Goal: Task Accomplishment & Management: Manage account settings

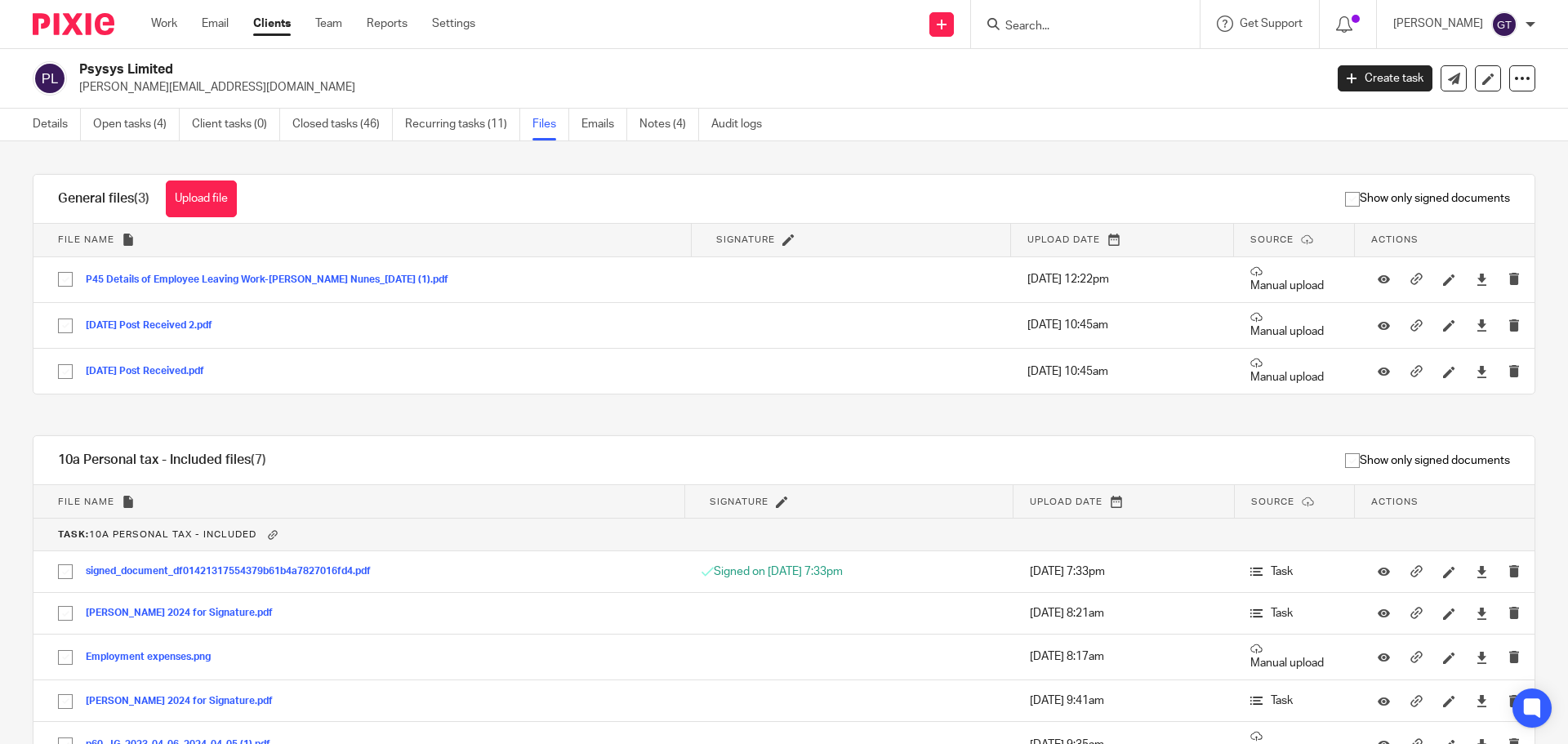
drag, startPoint x: 1504, startPoint y: 0, endPoint x: 765, endPoint y: 87, distance: 744.1
click at [759, 88] on p "julian@psysys.co.uk" at bounding box center [696, 88] width 1233 height 16
click at [1069, 29] on input "Search" at bounding box center [1077, 27] width 147 height 15
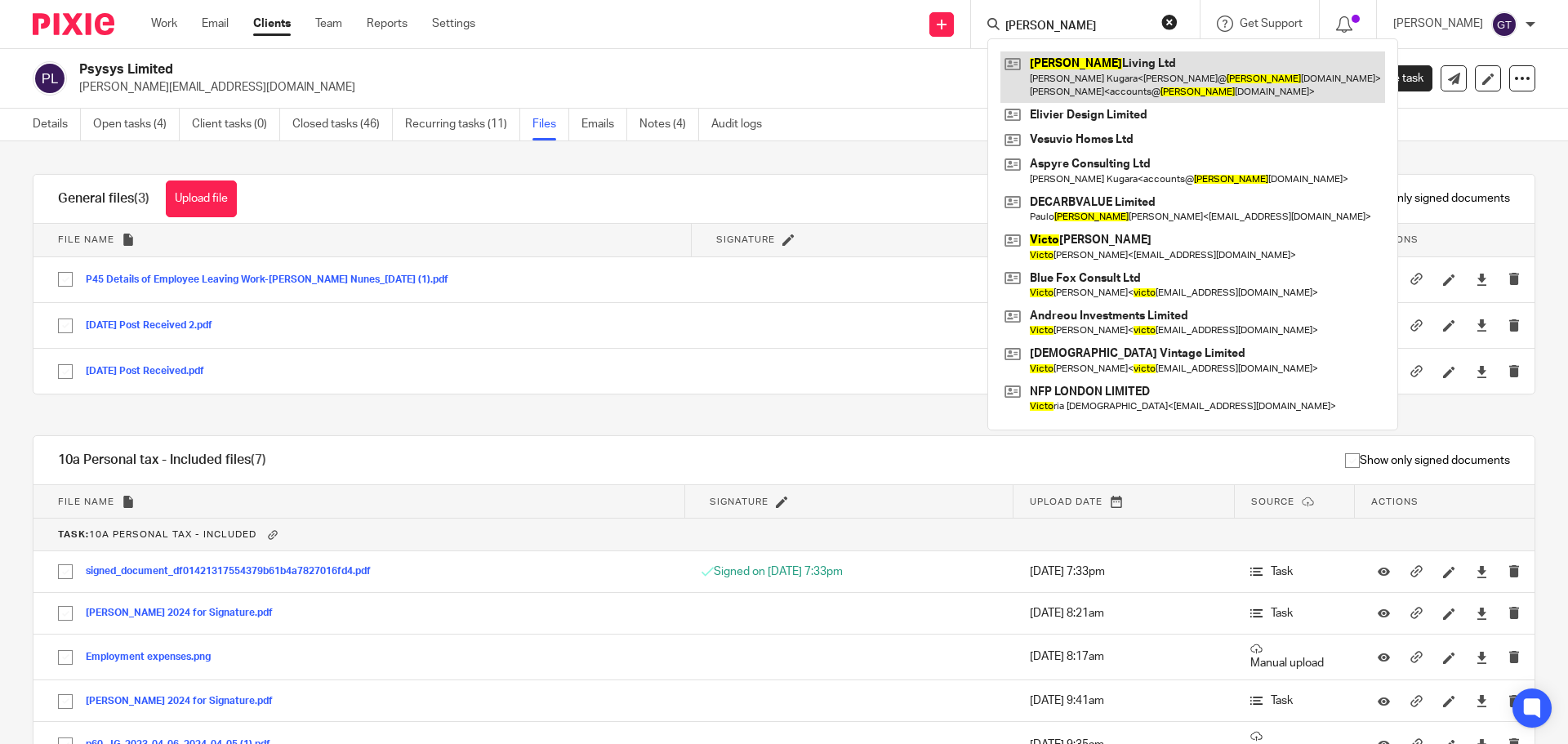
type input "vito"
click at [1107, 60] on link at bounding box center [1193, 77] width 384 height 51
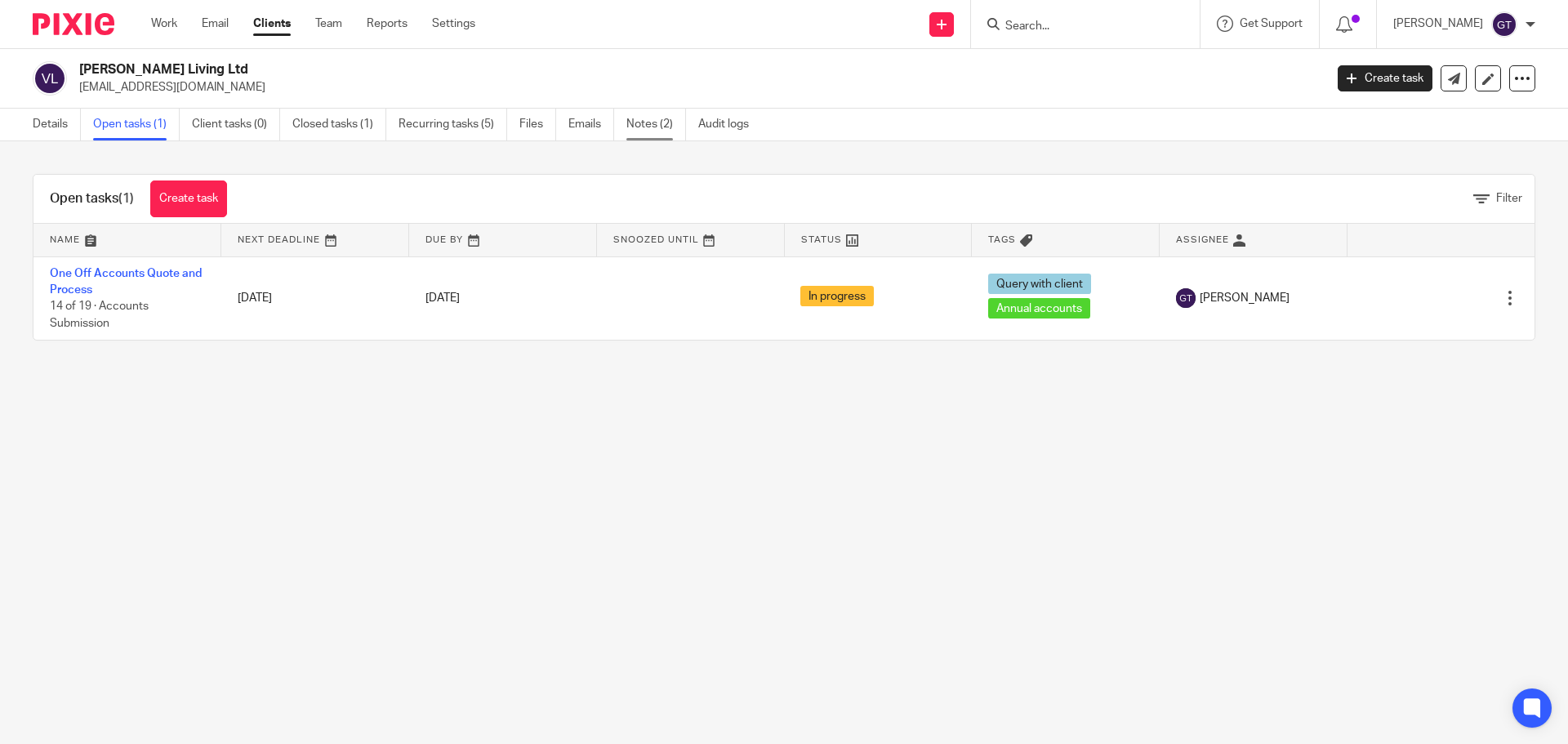
click at [660, 130] on link "Notes (2)" at bounding box center [656, 124] width 60 height 32
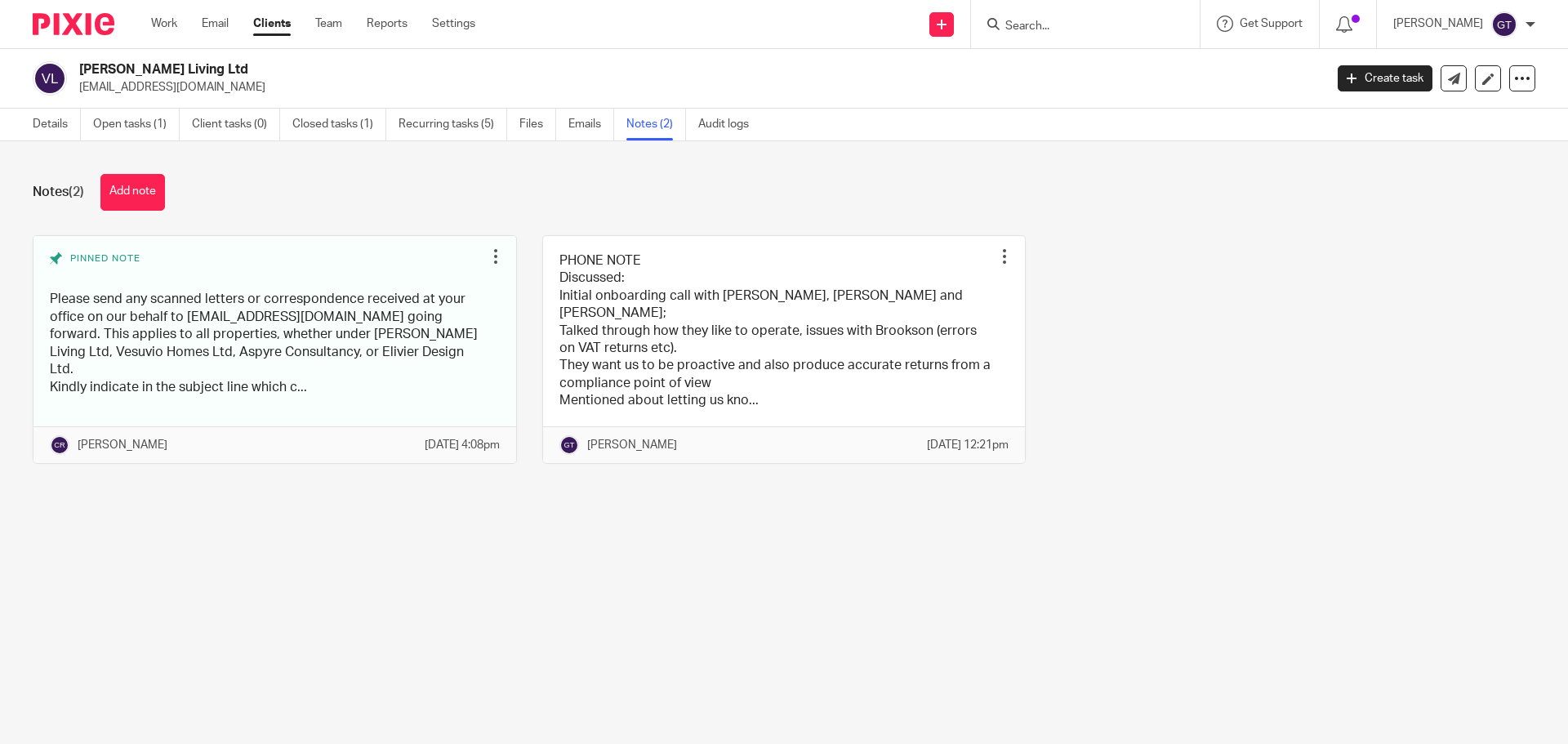
click at [143, 194] on button "Add note" at bounding box center [132, 192] width 65 height 37
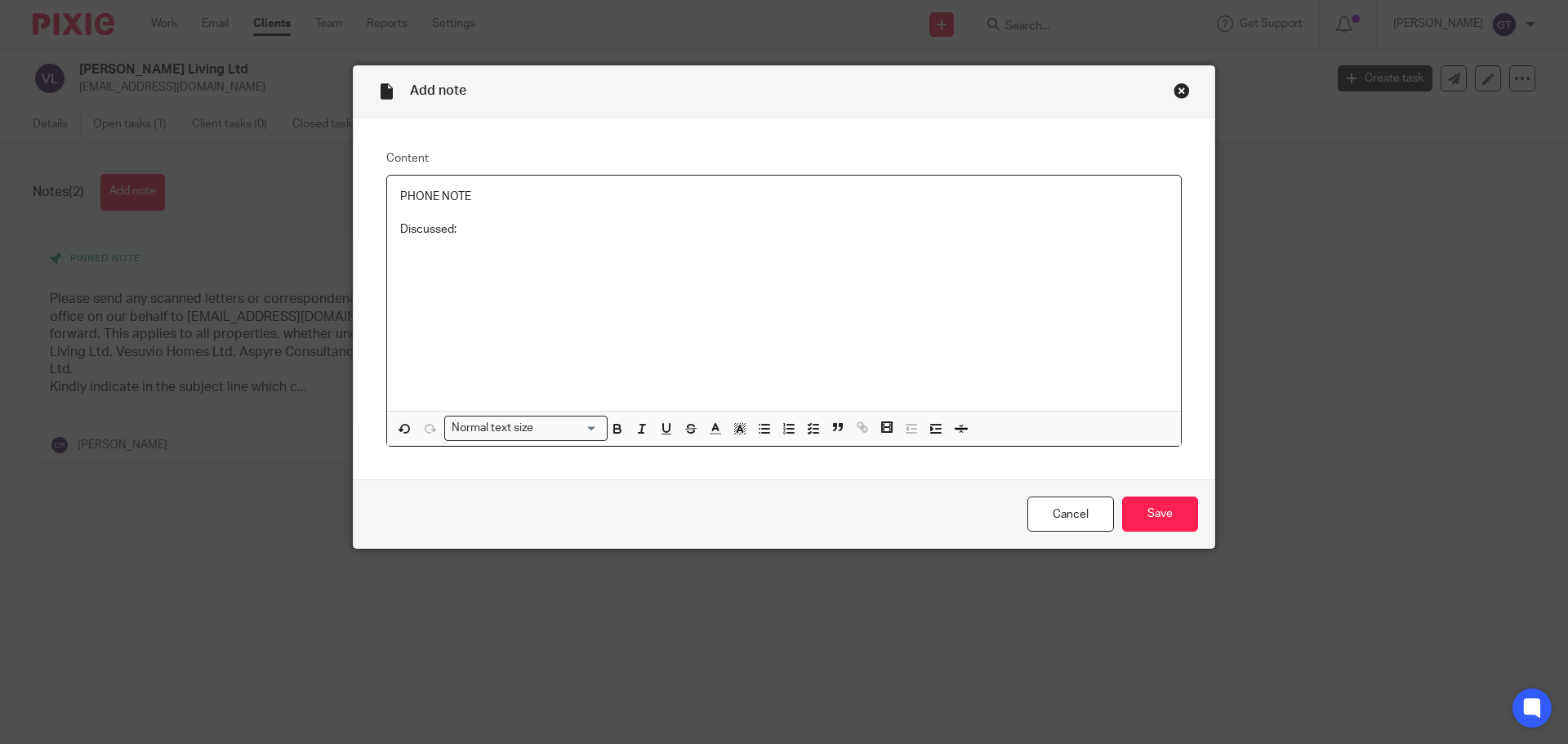
click at [761, 421] on icon "button" at bounding box center [764, 428] width 15 height 15
